Goal: Communication & Community: Answer question/provide support

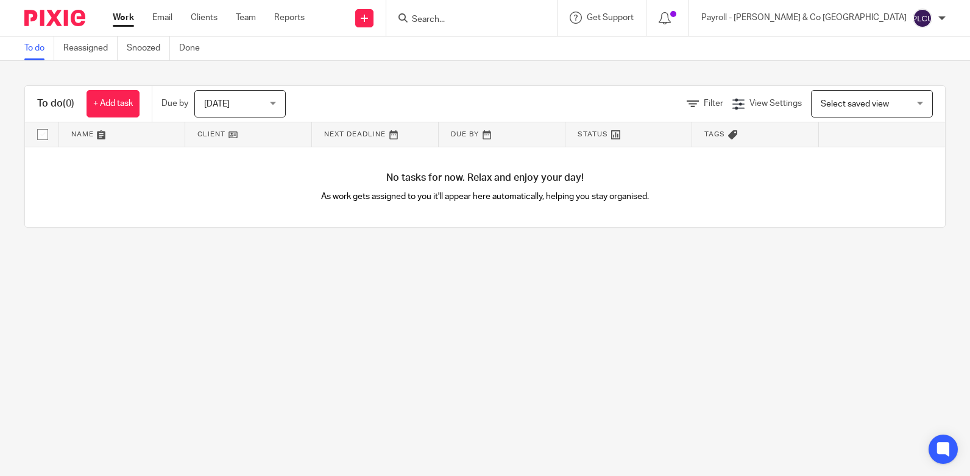
click at [520, 17] on input "Search" at bounding box center [466, 20] width 110 height 11
click at [671, 18] on icon at bounding box center [664, 18] width 12 height 12
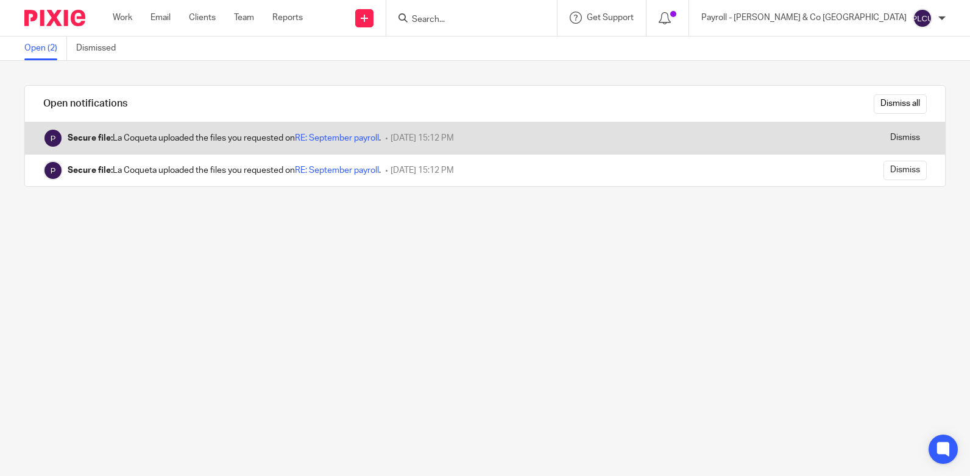
click at [499, 143] on div "Secure file: La Coqueta uploaded the files you requested on RE: September payro…" at bounding box center [404, 138] width 758 height 32
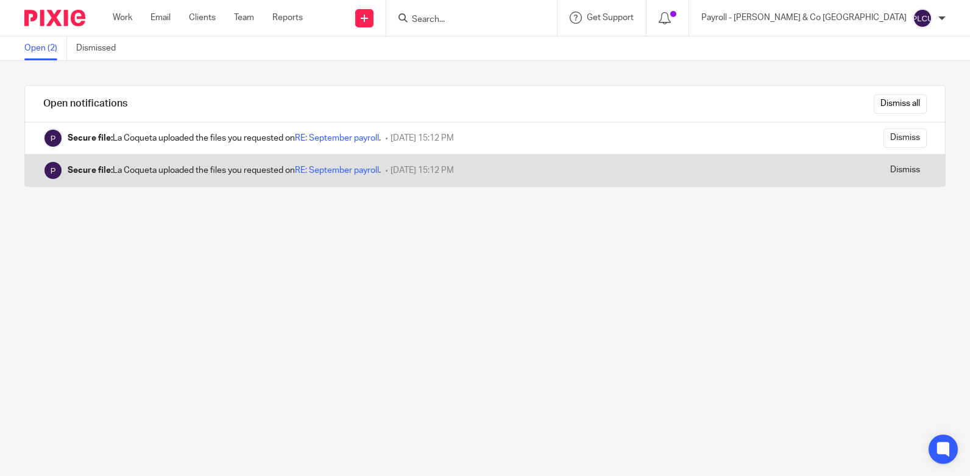
click at [442, 163] on div "Secure file: La Coqueta uploaded the files you requested on RE: September payro…" at bounding box center [404, 171] width 758 height 32
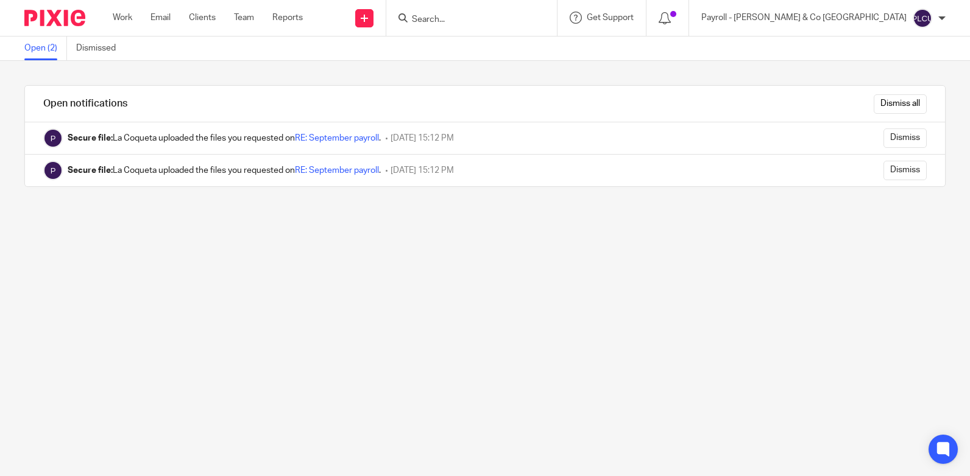
click at [540, 12] on form at bounding box center [476, 17] width 130 height 15
click at [878, 107] on input "Dismiss all" at bounding box center [899, 103] width 53 height 19
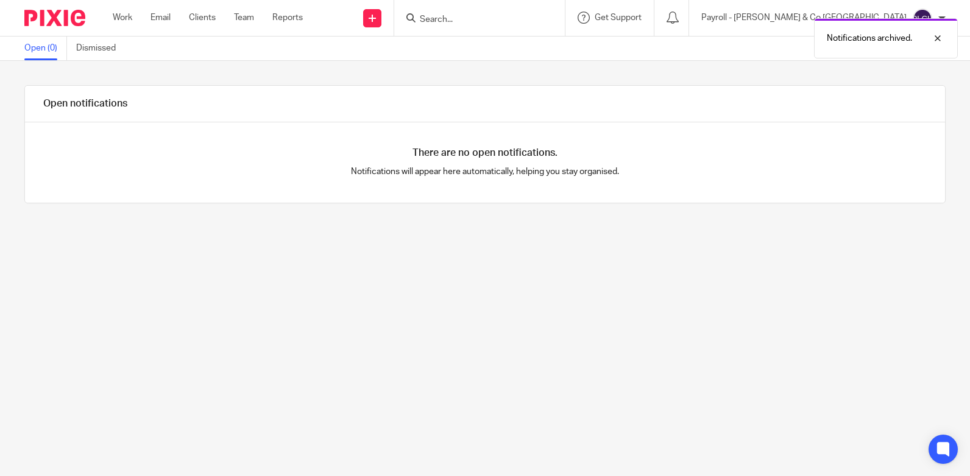
click at [576, 23] on div "Notifications archived." at bounding box center [721, 35] width 473 height 46
click at [528, 18] on input "Search" at bounding box center [473, 20] width 110 height 11
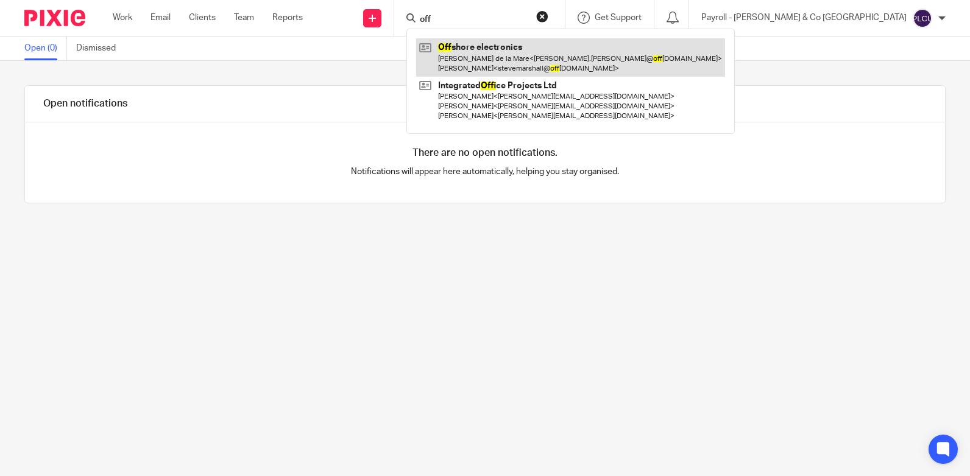
type input "off"
click at [584, 68] on link at bounding box center [570, 57] width 309 height 38
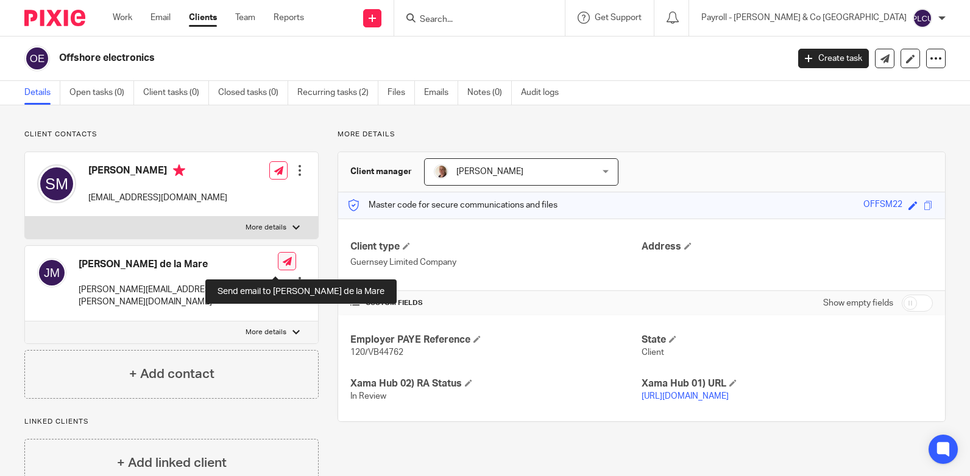
click at [283, 263] on icon at bounding box center [287, 261] width 9 height 9
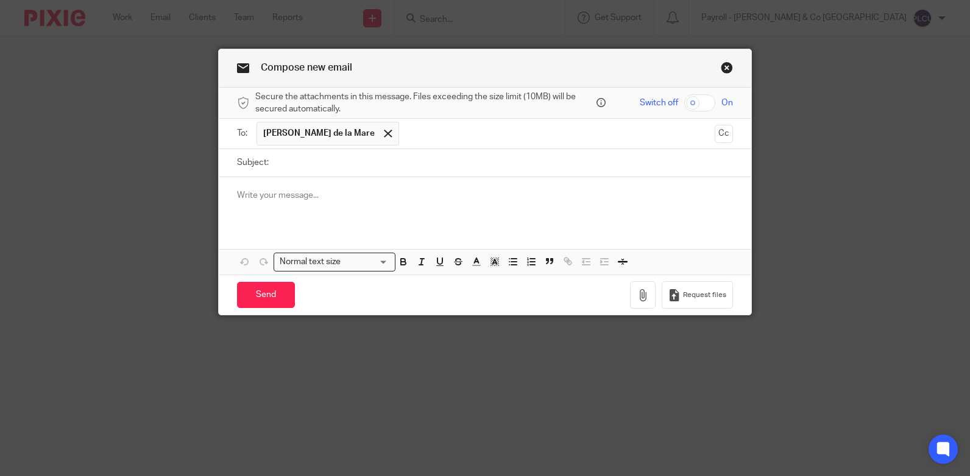
click at [306, 188] on div at bounding box center [485, 201] width 532 height 48
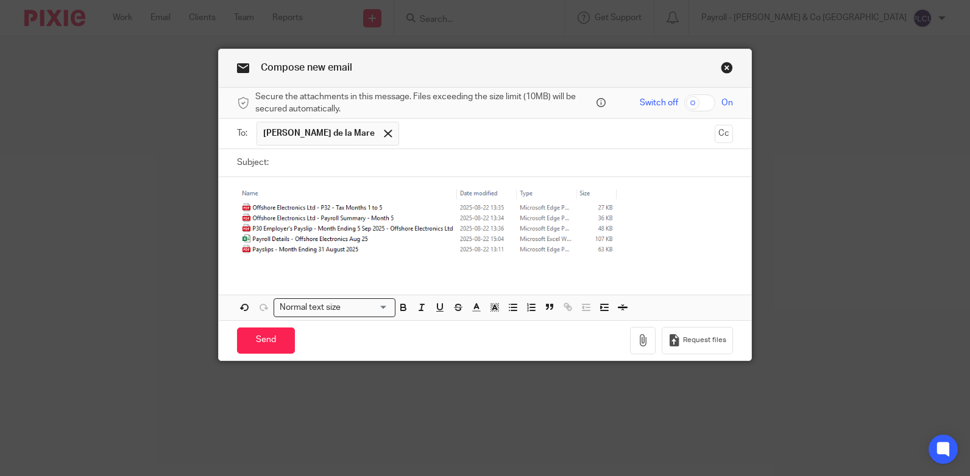
click at [482, 211] on img at bounding box center [435, 223] width 396 height 68
click at [552, 217] on img at bounding box center [435, 223] width 396 height 68
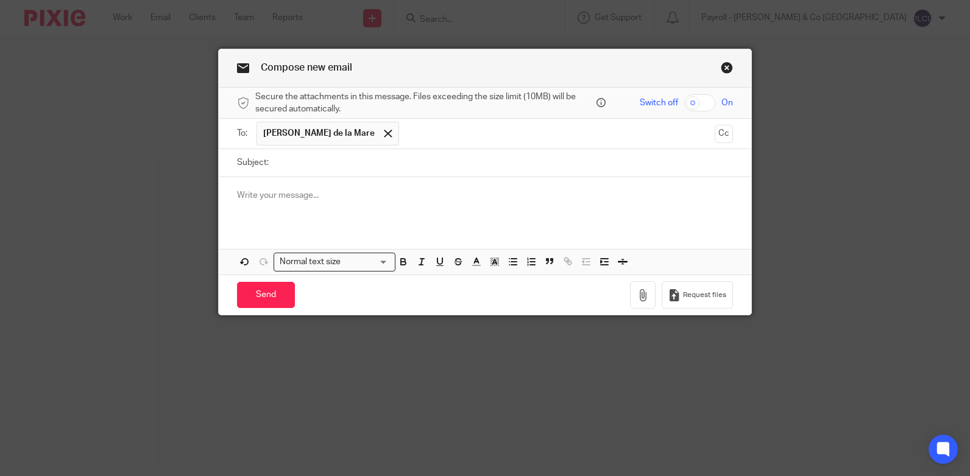
click at [333, 198] on p at bounding box center [485, 195] width 496 height 12
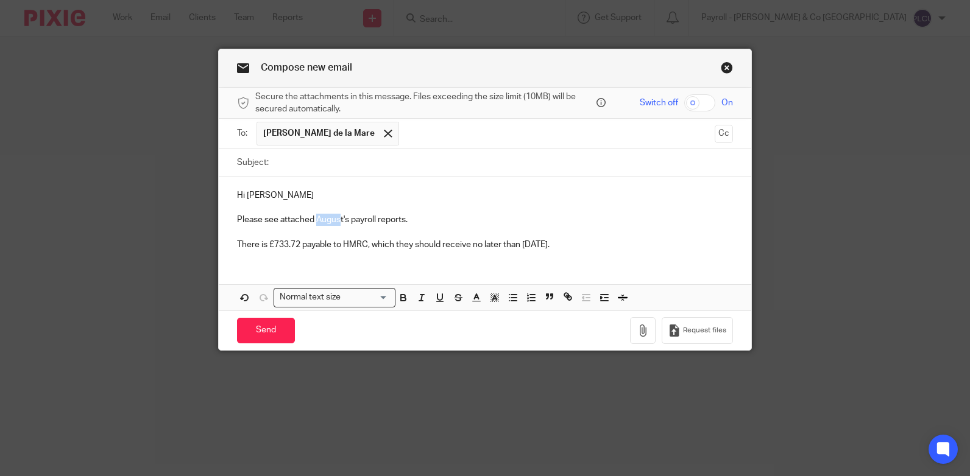
drag, startPoint x: 337, startPoint y: 219, endPoint x: 313, endPoint y: 217, distance: 24.4
click at [313, 217] on p "Please see attached August's payroll reports." at bounding box center [485, 220] width 496 height 12
drag, startPoint x: 542, startPoint y: 243, endPoint x: 582, endPoint y: 239, distance: 40.4
click at [582, 239] on p "There is £733.72 payable to HMRC, which they should receive no later than 22nd …" at bounding box center [485, 245] width 496 height 12
drag, startPoint x: 271, startPoint y: 245, endPoint x: 296, endPoint y: 244, distance: 25.0
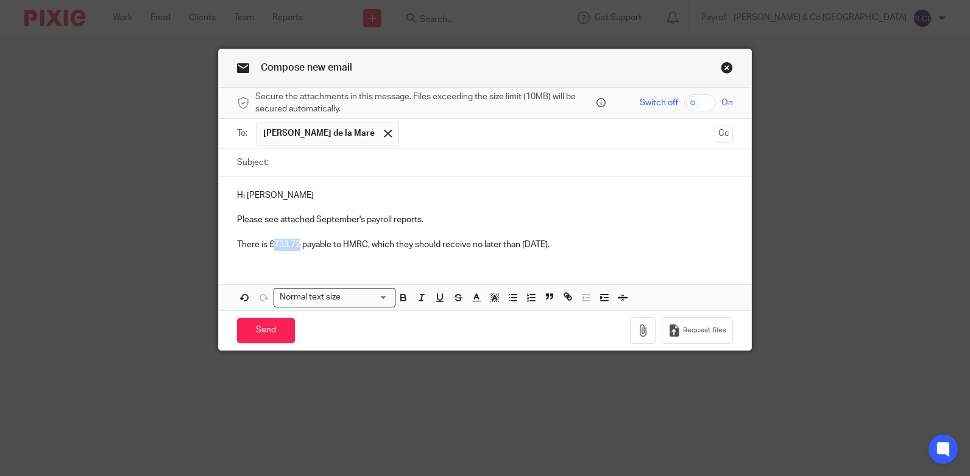
click at [296, 244] on p "There is £733.72 payable to HMRC, which they should receive no later than 22nd …" at bounding box center [485, 245] width 496 height 12
drag, startPoint x: 238, startPoint y: 195, endPoint x: 226, endPoint y: 194, distance: 12.2
click at [226, 194] on div "Hi Jeff Please see attached September's payroll reports. There is £661.48 payab…" at bounding box center [485, 218] width 532 height 83
drag, startPoint x: 240, startPoint y: 192, endPoint x: 230, endPoint y: 191, distance: 9.8
click at [230, 191] on div "Hi Jeff Please see attached September's payroll reports. There is £661.48 payab…" at bounding box center [485, 218] width 532 height 83
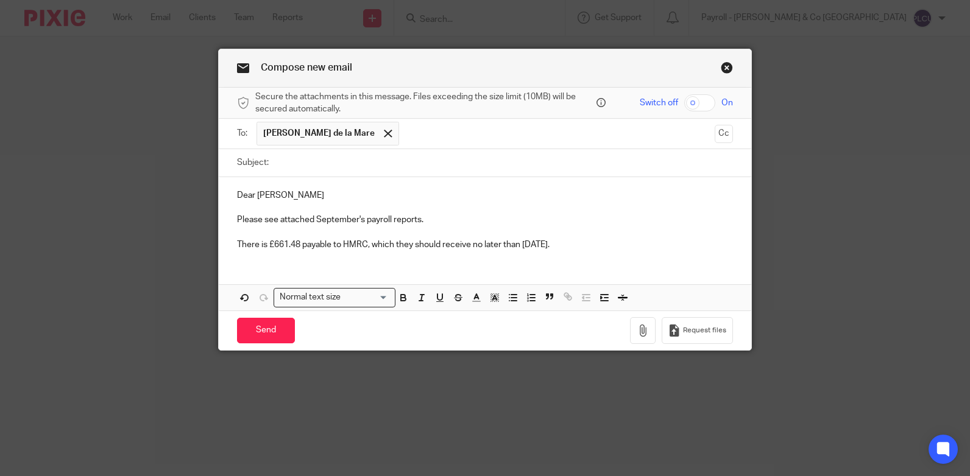
click at [281, 194] on p "Dear Jeff" at bounding box center [485, 195] width 496 height 12
click at [588, 158] on input "Subject:" at bounding box center [504, 162] width 458 height 27
paste input "Monthly Payroll reports - September 2025"
click at [331, 162] on input "Monthly Payroll reports - September 2025" at bounding box center [504, 162] width 458 height 27
type input "Monthly Payroll Reports - September 2025"
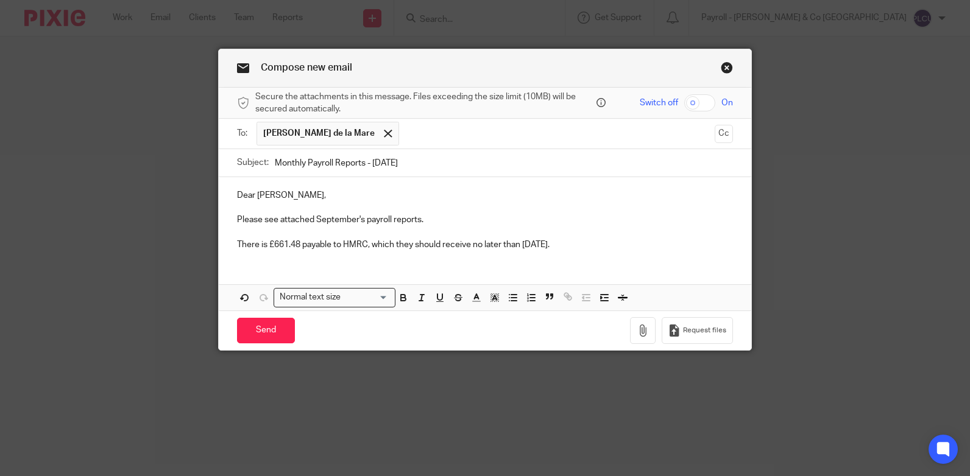
click at [446, 215] on p "Please see attached September's payroll reports." at bounding box center [485, 220] width 496 height 12
click at [638, 331] on icon "button" at bounding box center [642, 331] width 12 height 12
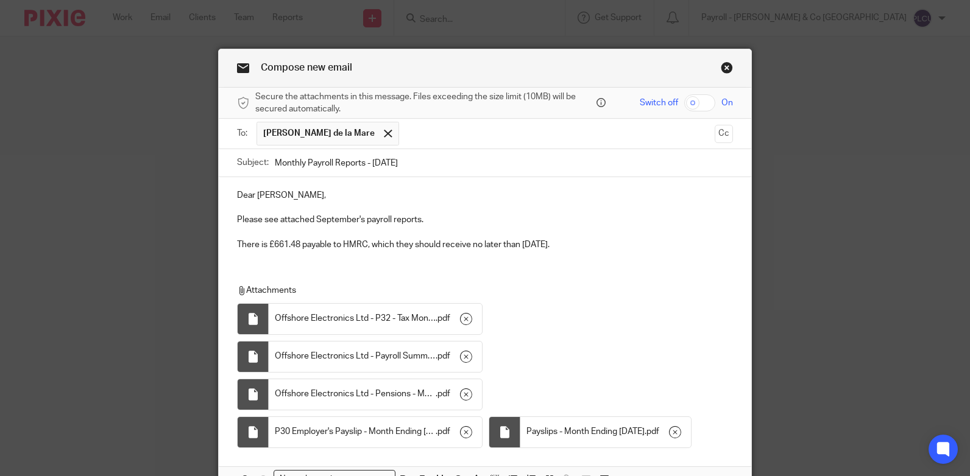
click at [689, 101] on input "checkbox" at bounding box center [699, 102] width 31 height 17
checkbox input "true"
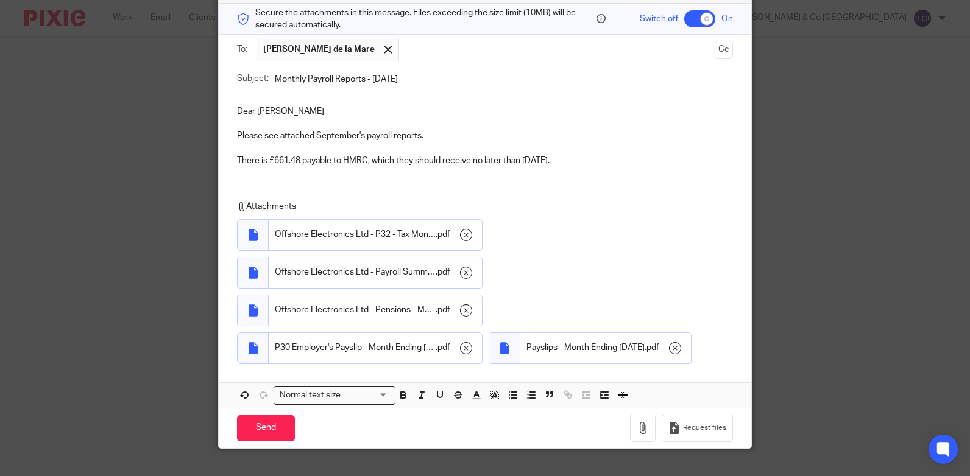
scroll to position [145, 0]
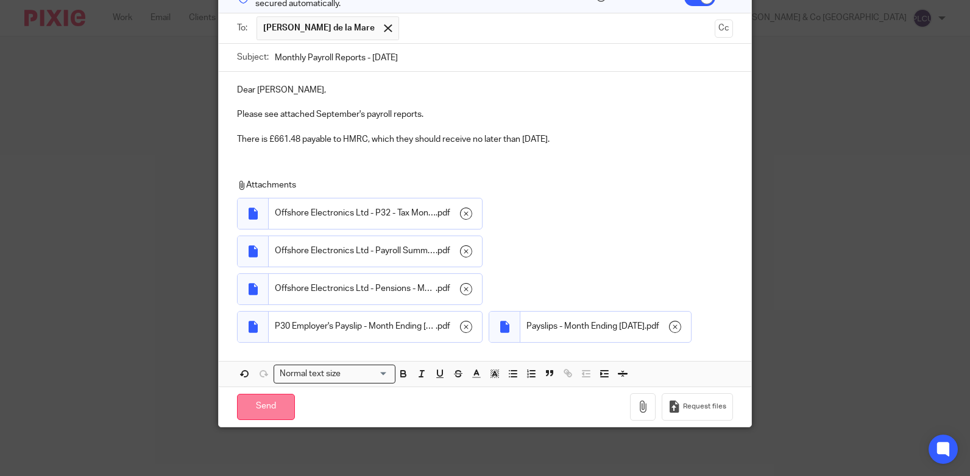
click at [251, 404] on input "Send" at bounding box center [266, 407] width 58 height 26
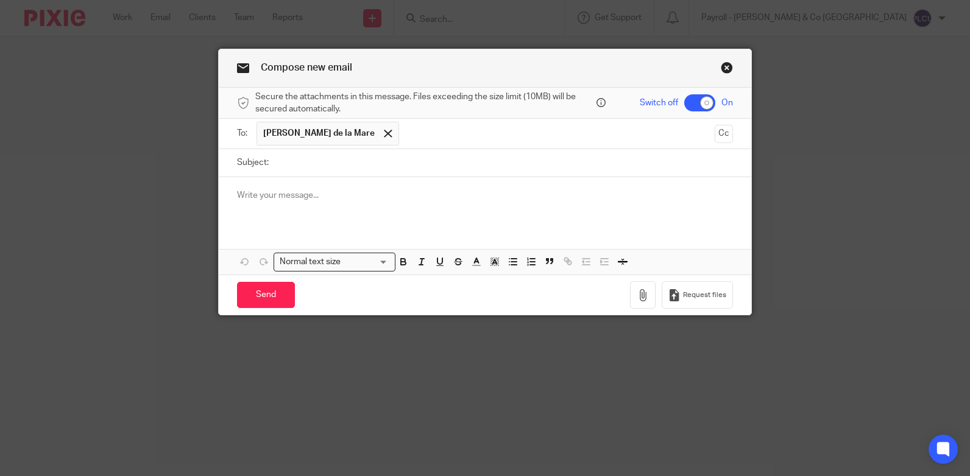
click at [721, 66] on link "Close this dialog window" at bounding box center [727, 70] width 12 height 16
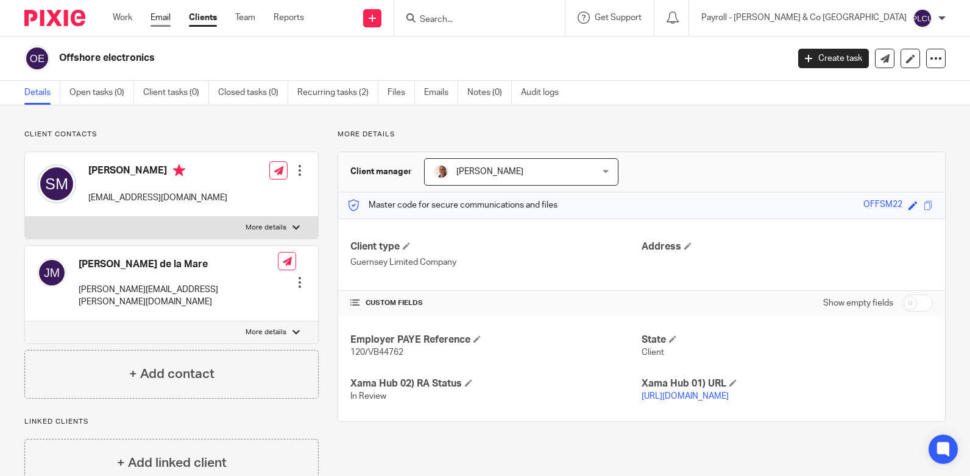
click at [168, 20] on link "Email" at bounding box center [160, 18] width 20 height 12
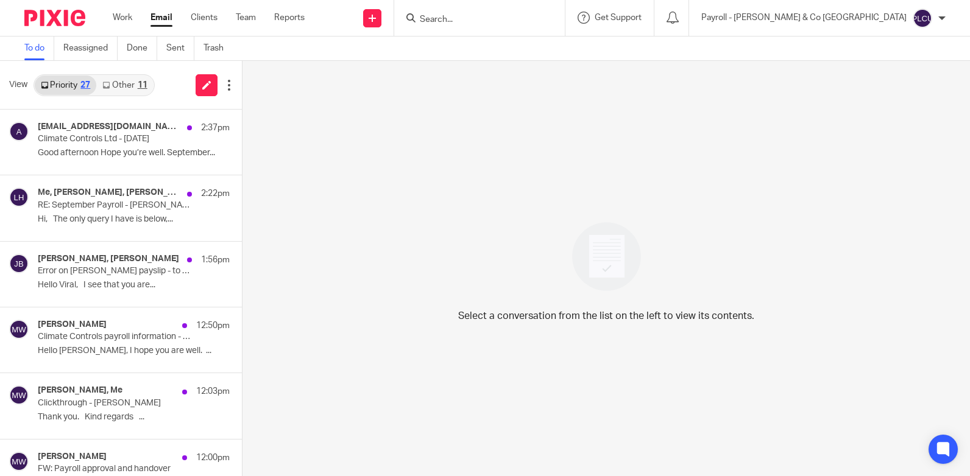
click at [141, 79] on link "Other 11" at bounding box center [124, 85] width 57 height 19
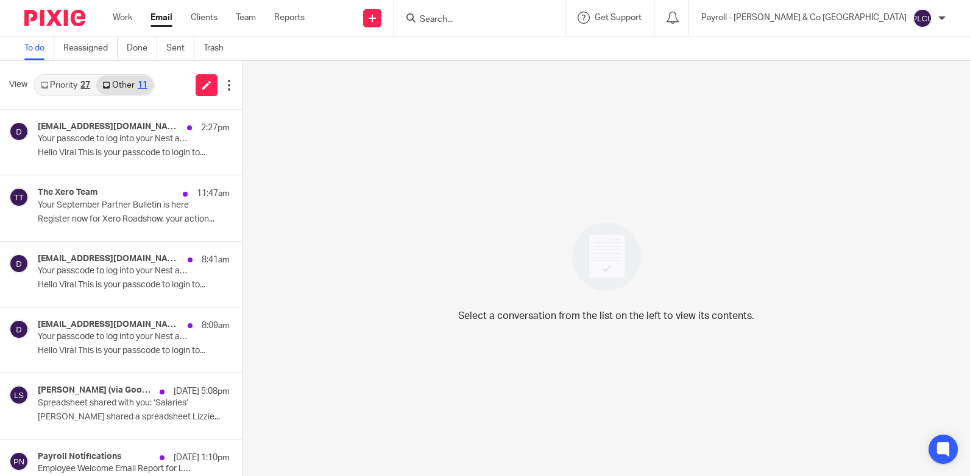
click at [65, 85] on link "Priority 27" at bounding box center [66, 85] width 62 height 19
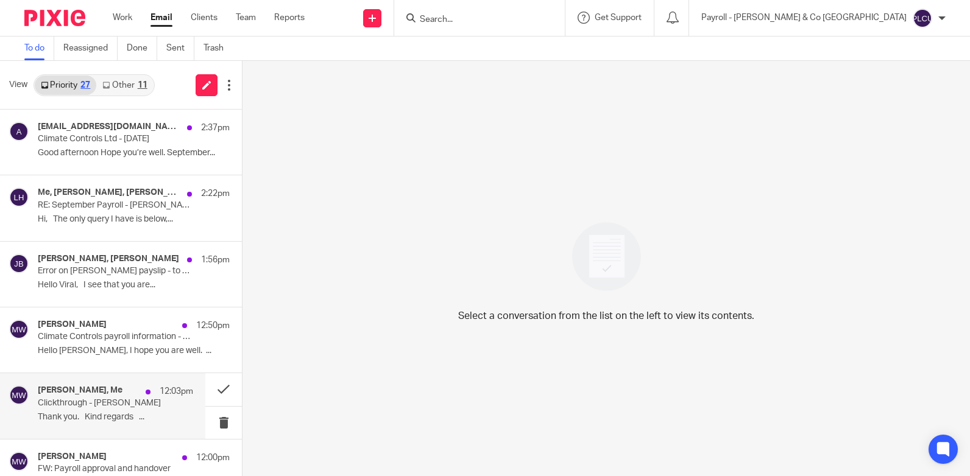
click at [164, 404] on div "Michelle Watts, Me 12:03pm Clickthrough - Cameron Forbes Thank you. Kind regard…" at bounding box center [115, 406] width 155 height 41
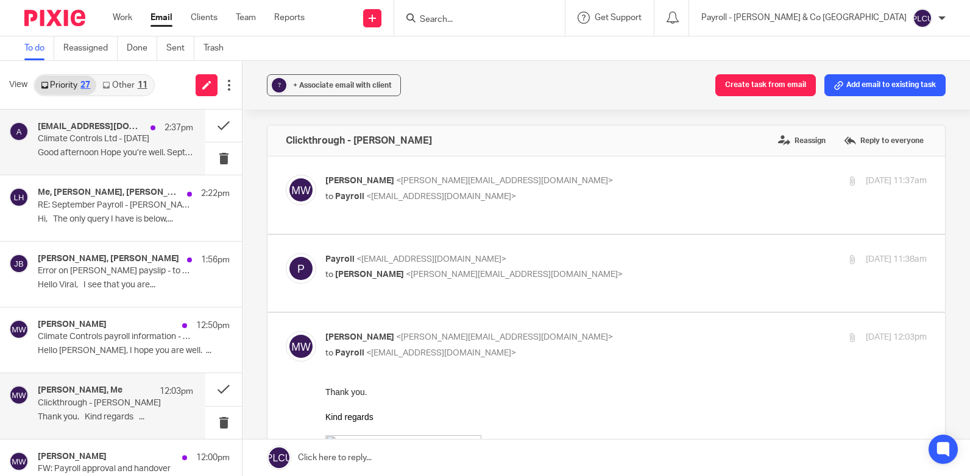
click at [126, 156] on p "Good afternoon Hope you’re well. September..." at bounding box center [115, 153] width 155 height 10
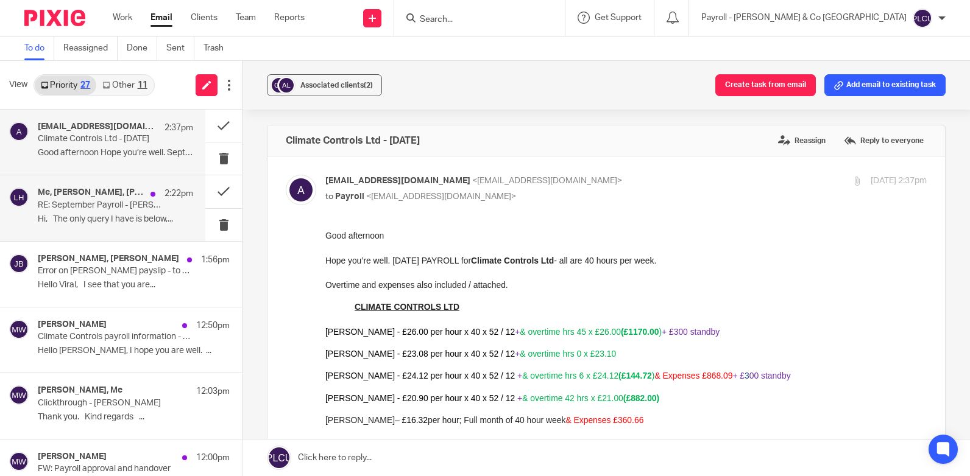
click at [111, 194] on h4 "Me, Laura How, Judith Blackford" at bounding box center [91, 193] width 107 height 10
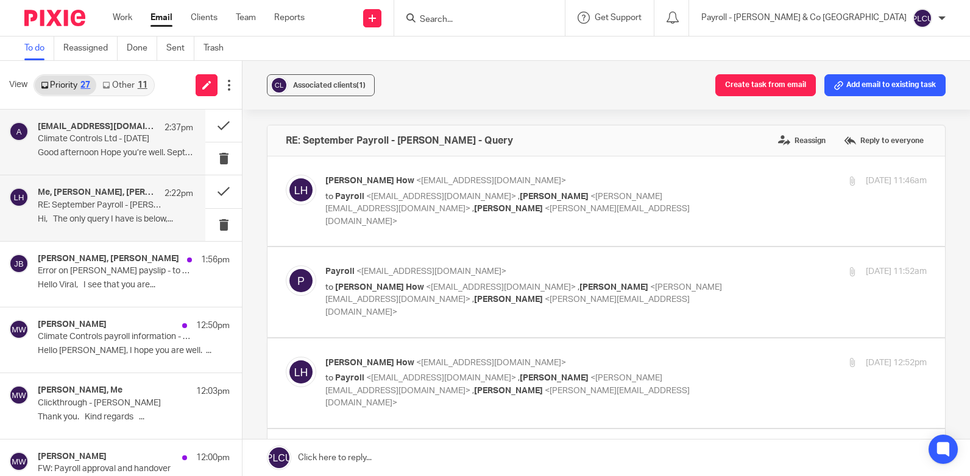
click at [123, 159] on div "andreb@climate-controls.com 2:37pm Climate Controls Ltd - September 2025 Good a…" at bounding box center [115, 142] width 155 height 41
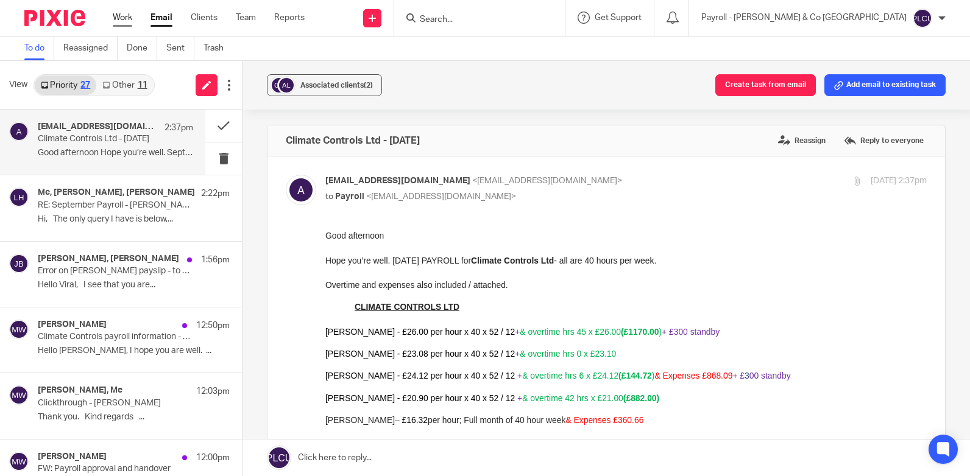
click at [121, 13] on link "Work" at bounding box center [122, 18] width 19 height 12
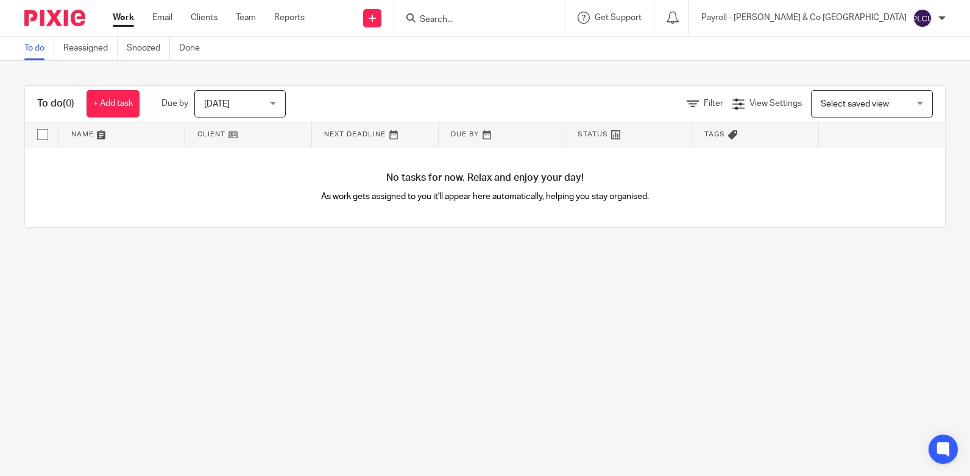
click at [528, 18] on input "Search" at bounding box center [473, 20] width 110 height 11
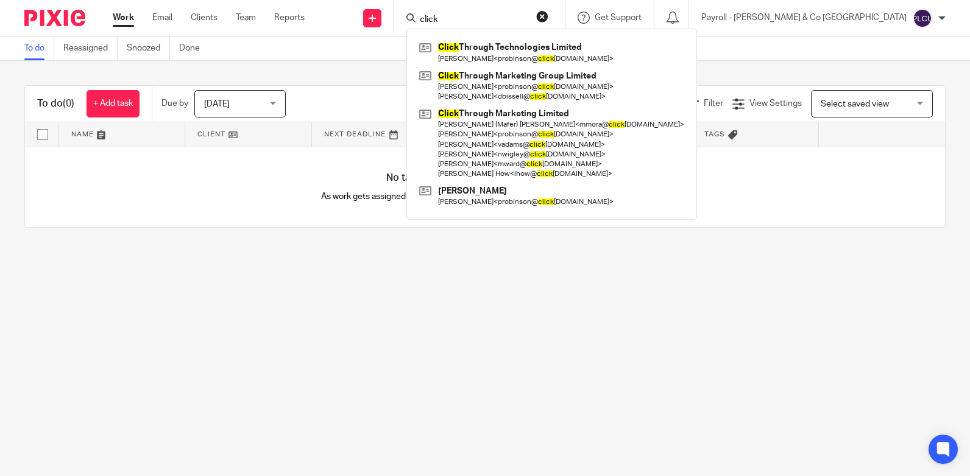
type input "click"
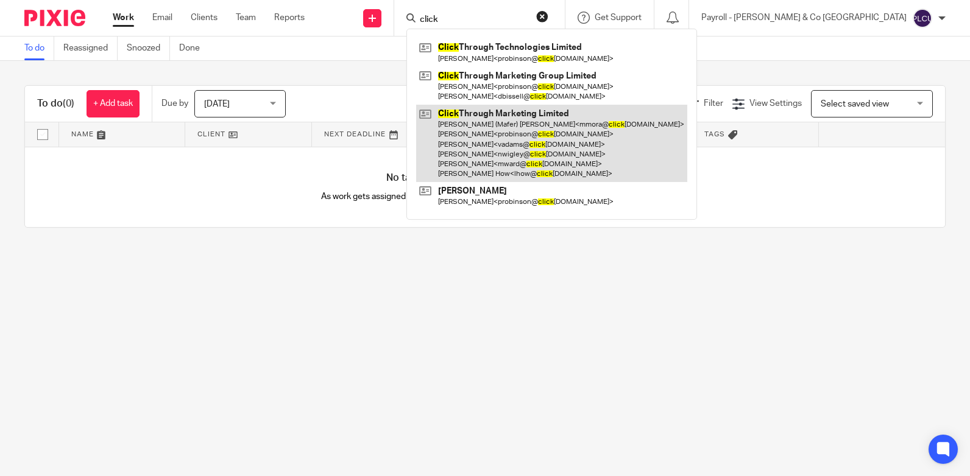
click at [655, 134] on link at bounding box center [551, 143] width 271 height 77
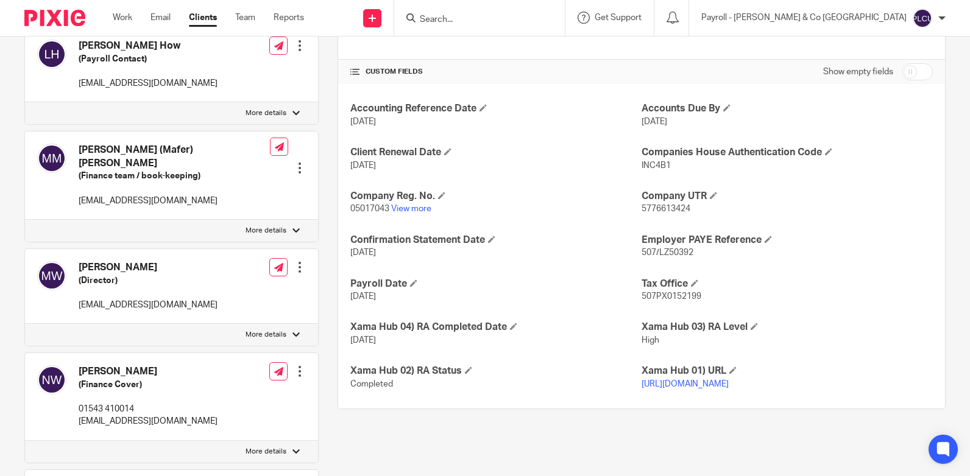
scroll to position [183, 0]
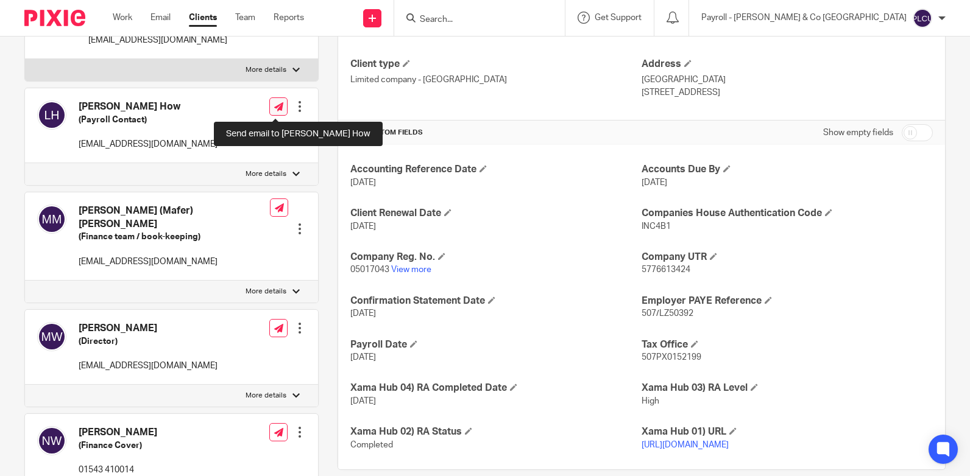
click at [276, 106] on icon at bounding box center [278, 106] width 9 height 9
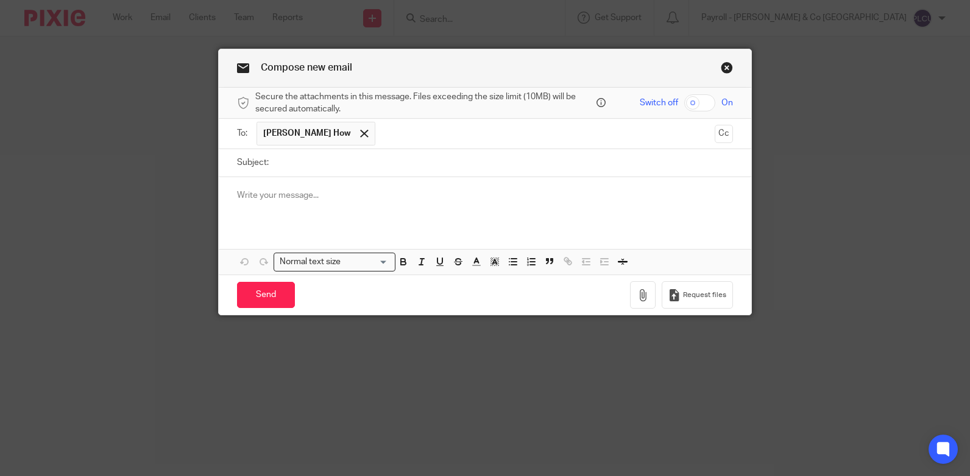
click at [381, 137] on input "text" at bounding box center [545, 134] width 328 height 24
click at [334, 160] on input "Subject:" at bounding box center [504, 162] width 458 height 27
click at [292, 192] on p at bounding box center [485, 195] width 496 height 12
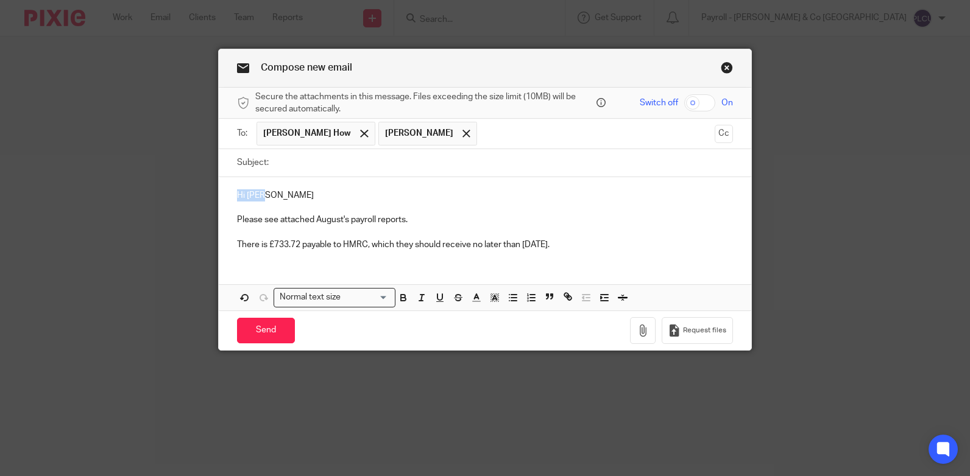
drag, startPoint x: 259, startPoint y: 192, endPoint x: 227, endPoint y: 192, distance: 32.3
click at [227, 192] on div "Hi [PERSON_NAME] Please see attached August's payroll reports. There is £733.72…" at bounding box center [485, 218] width 532 height 83
drag, startPoint x: 339, startPoint y: 222, endPoint x: 313, endPoint y: 222, distance: 25.6
click at [313, 222] on p "Please see attached August's payroll reports." at bounding box center [485, 220] width 496 height 12
drag, startPoint x: 541, startPoint y: 243, endPoint x: 584, endPoint y: 244, distance: 42.7
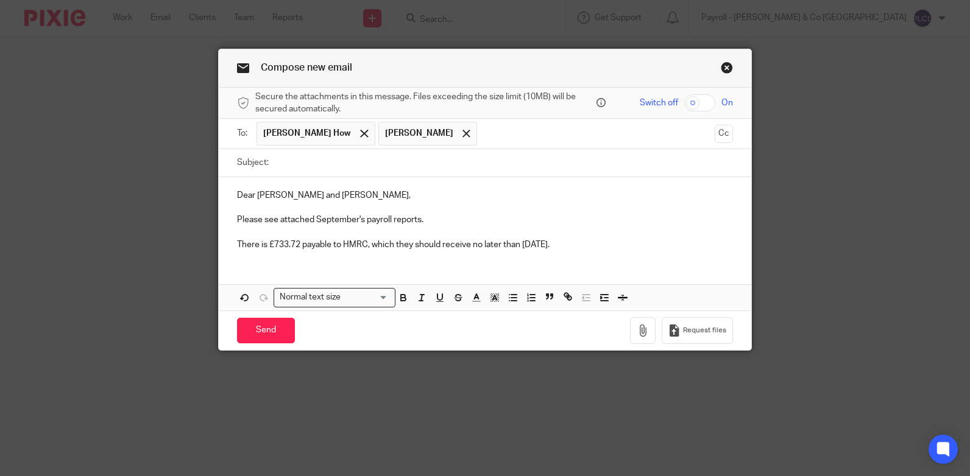
click at [584, 244] on p "There is £733.72 payable to HMRC, which they should receive no later than [DATE…" at bounding box center [485, 245] width 496 height 12
drag, startPoint x: 270, startPoint y: 242, endPoint x: 296, endPoint y: 242, distance: 25.6
click at [296, 242] on p "There is £733.72 payable to HMRC, which they should receive no later than [DATE…" at bounding box center [485, 245] width 496 height 12
click at [693, 102] on input "checkbox" at bounding box center [699, 102] width 31 height 17
checkbox input "true"
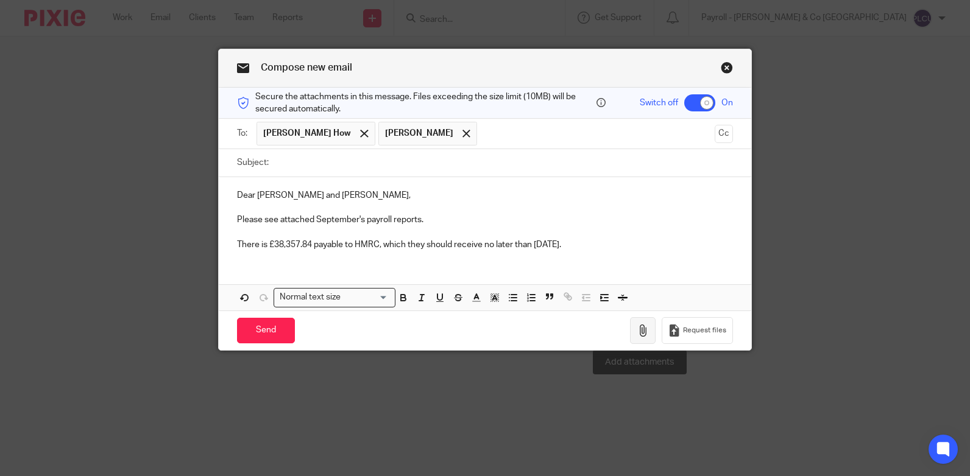
click at [640, 331] on icon "button" at bounding box center [642, 331] width 12 height 12
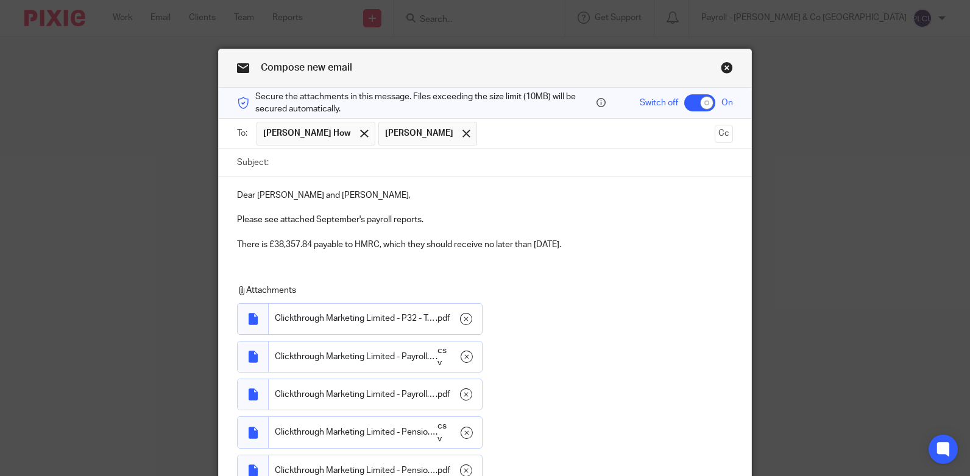
scroll to position [244, 0]
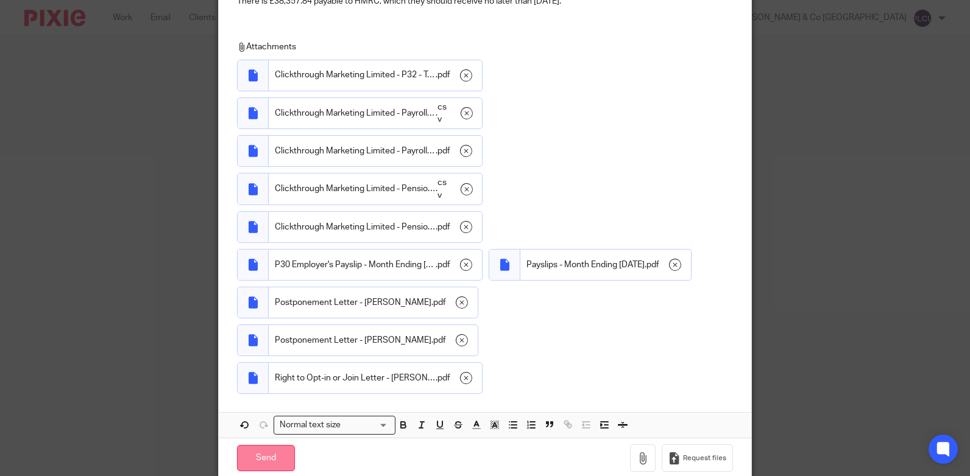
click at [267, 445] on input "Send" at bounding box center [266, 458] width 58 height 26
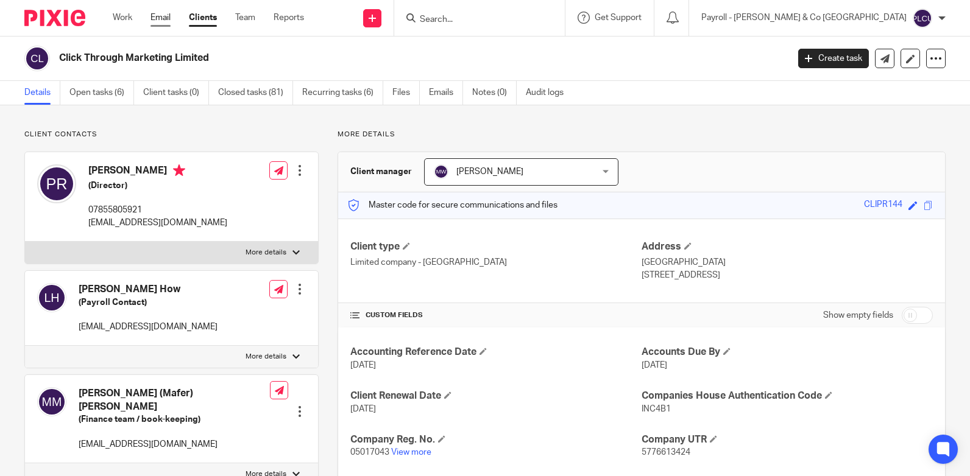
click at [167, 20] on link "Email" at bounding box center [160, 18] width 20 height 12
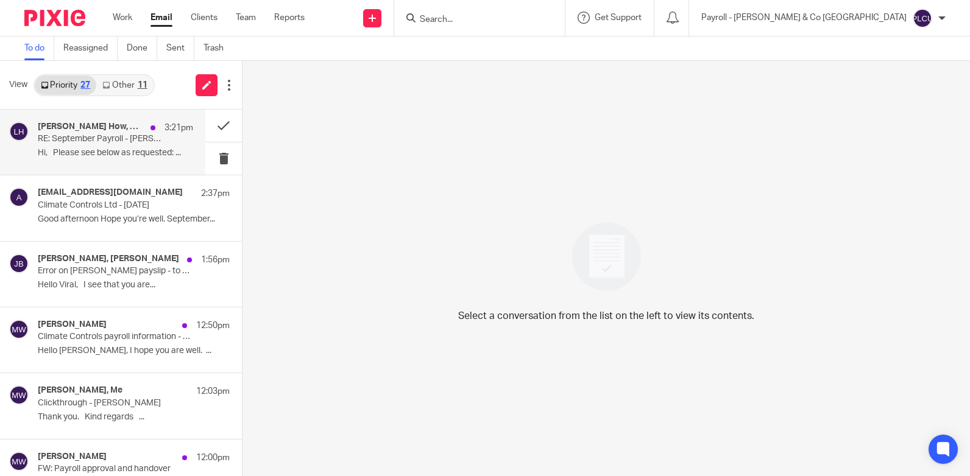
click at [94, 152] on p "Hi, Please see below as requested: ..." at bounding box center [115, 153] width 155 height 10
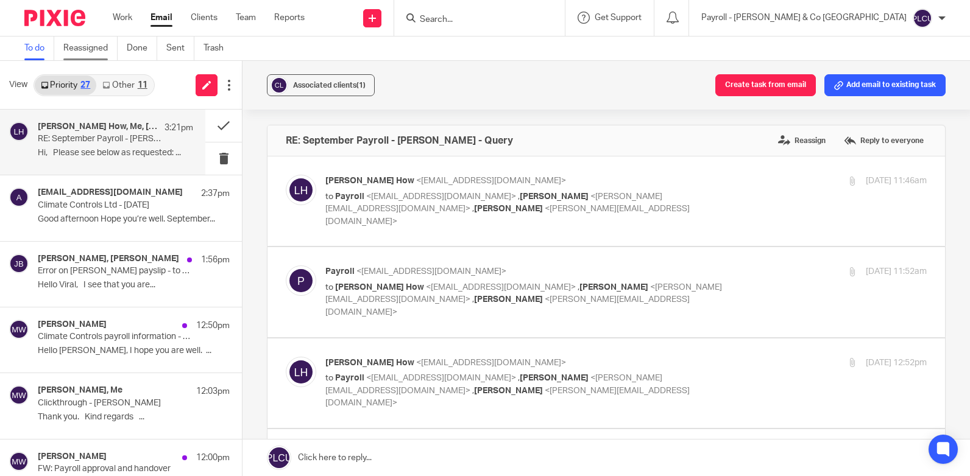
click at [84, 39] on link "Reassigned" at bounding box center [90, 49] width 54 height 24
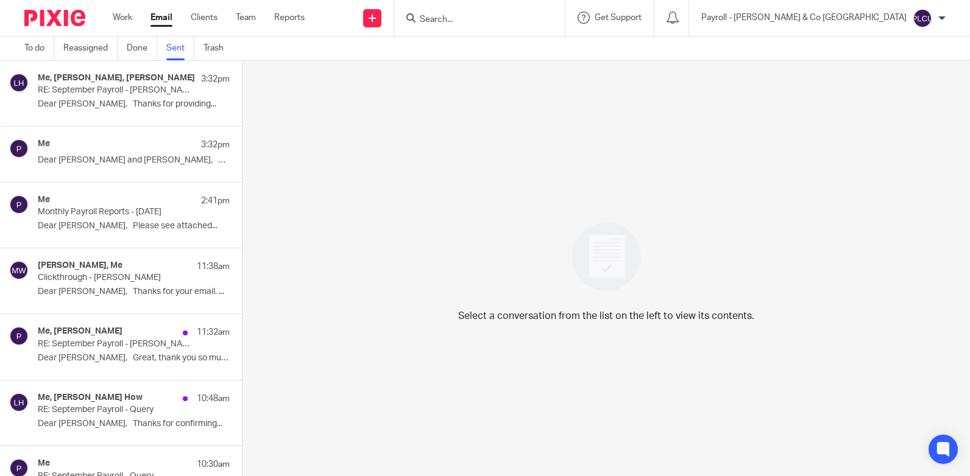
click at [132, 157] on p "Dear Laura and Vicky, Please see..." at bounding box center [134, 160] width 192 height 10
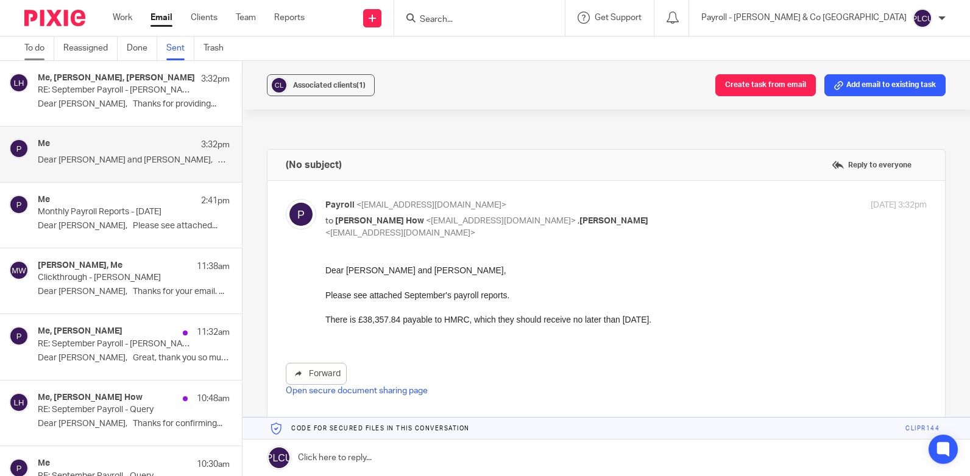
click at [35, 46] on link "To do" at bounding box center [39, 49] width 30 height 24
